Goal: Transaction & Acquisition: Purchase product/service

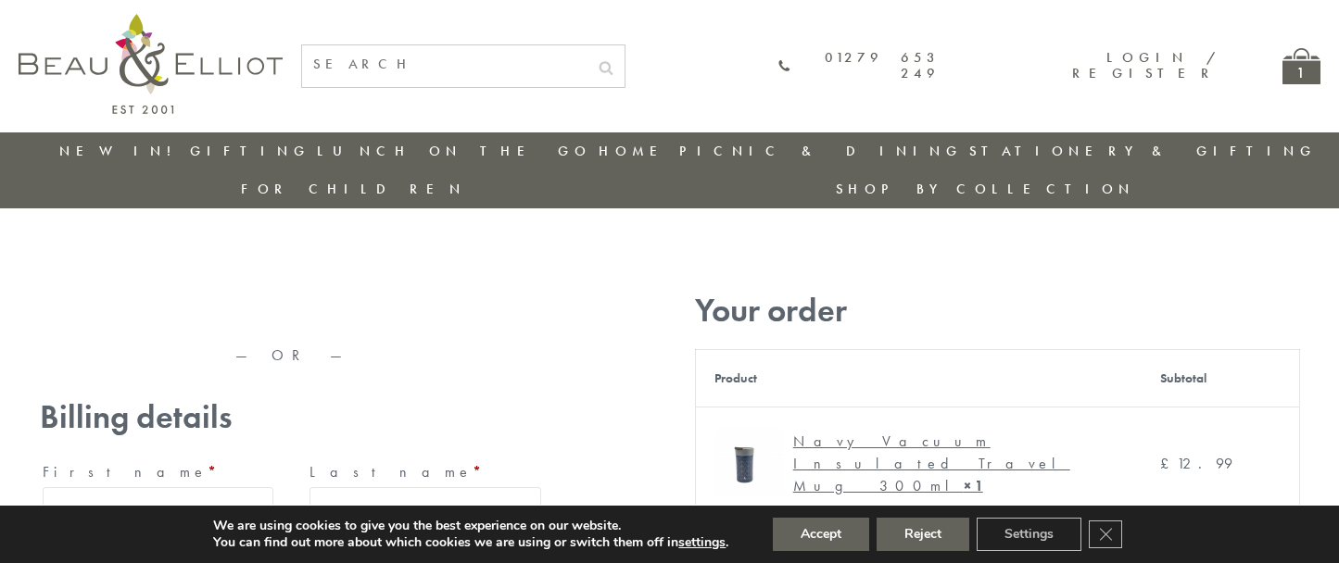
type input "[EMAIL_ADDRESS][DOMAIN_NAME]"
type input "[PERSON_NAME]"
type input "23, [GEOGRAPHIC_DATA], [GEOGRAPHIC_DATA]"
type input "[GEOGRAPHIC_DATA]"
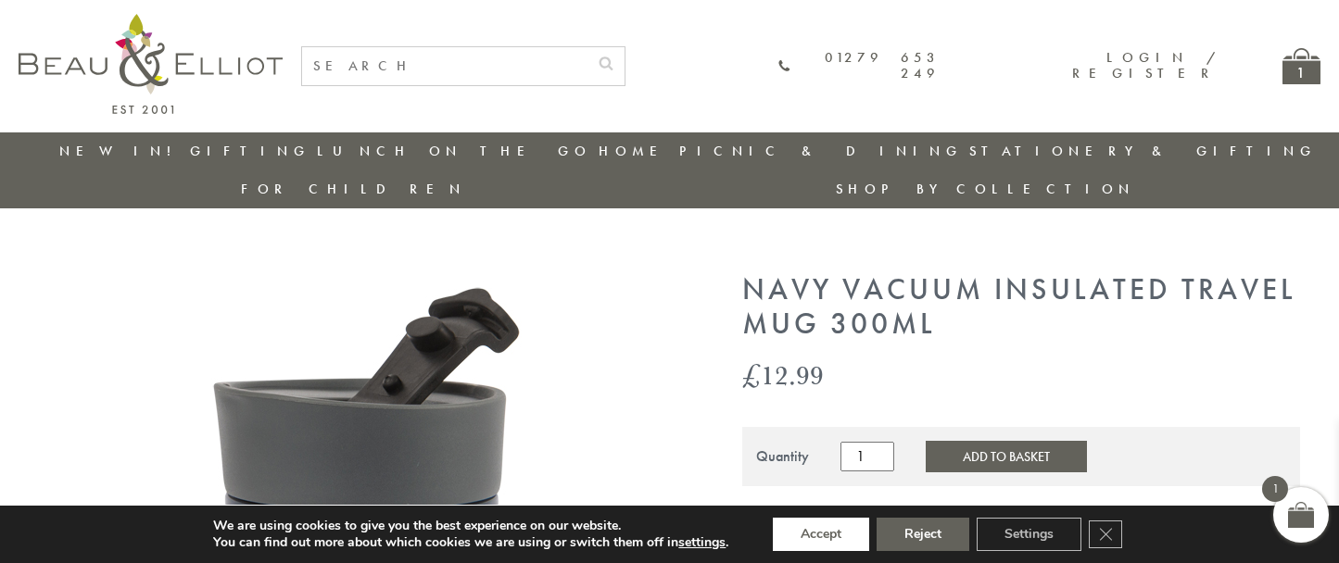
click at [821, 535] on button "Accept" at bounding box center [821, 534] width 96 height 33
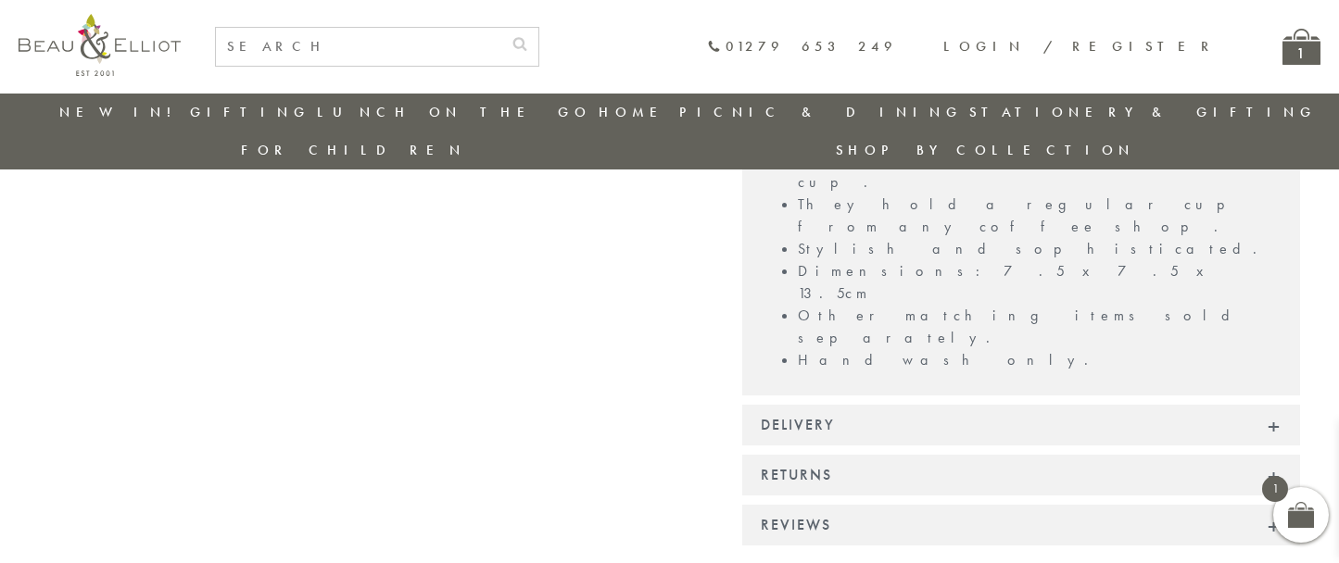
scroll to position [1606, 0]
